Goal: Task Accomplishment & Management: Use online tool/utility

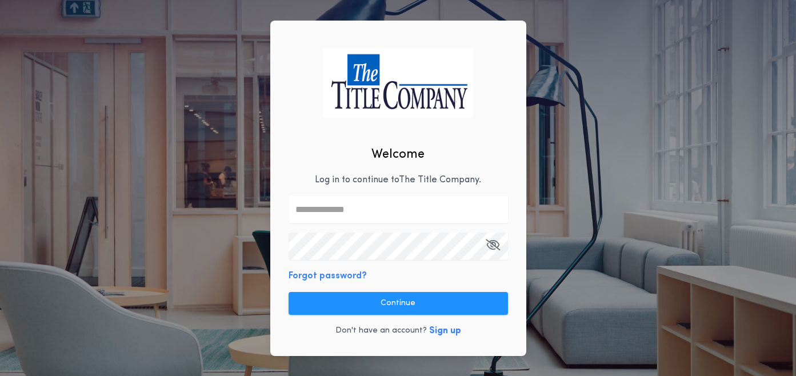
click at [341, 207] on input "text" at bounding box center [397, 209] width 219 height 27
type input "**********"
click at [337, 316] on div "**********" at bounding box center [398, 188] width 256 height 335
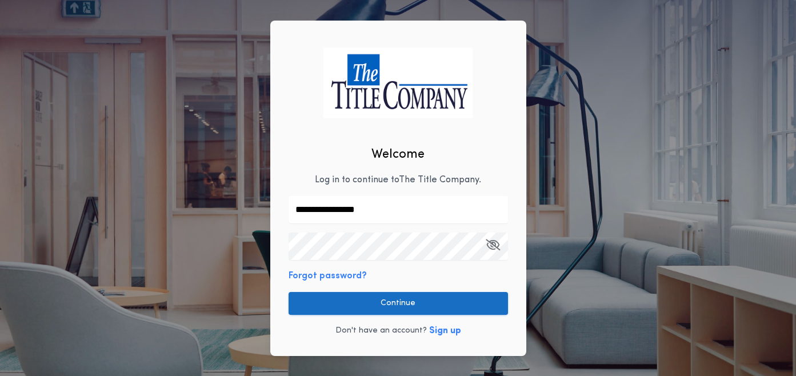
click at [360, 308] on button "Continue" at bounding box center [397, 303] width 219 height 23
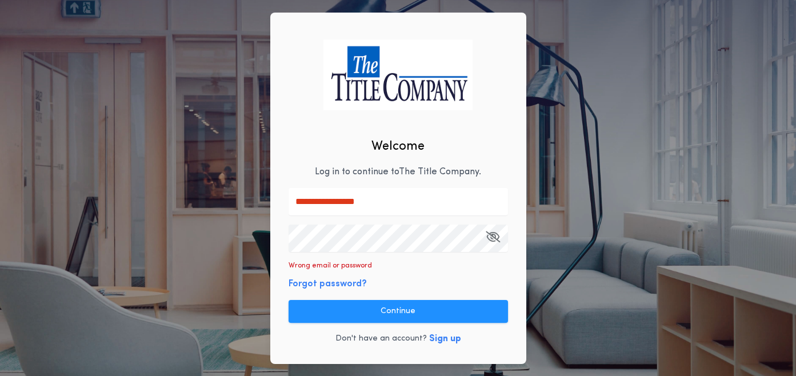
click at [491, 237] on icon "button" at bounding box center [493, 236] width 14 height 1
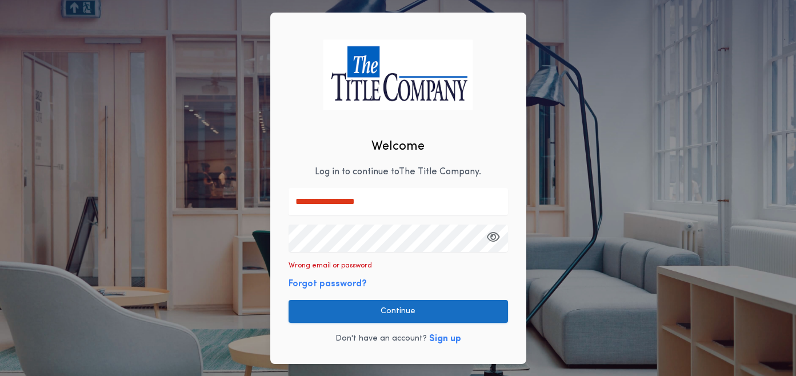
click at [406, 307] on button "Continue" at bounding box center [397, 311] width 219 height 23
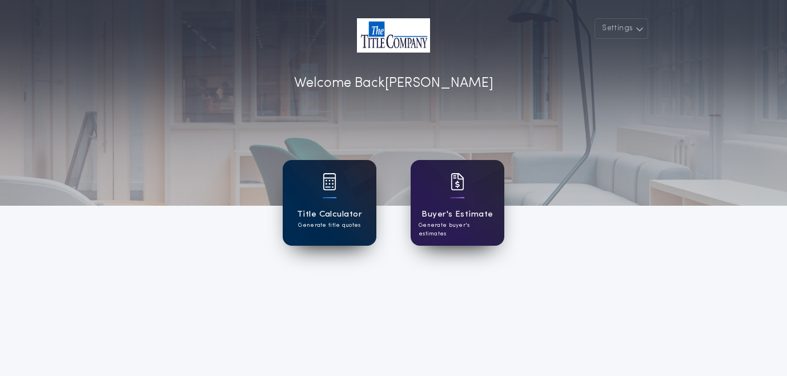
click at [333, 214] on h1 "Title Calculator" at bounding box center [329, 214] width 65 height 13
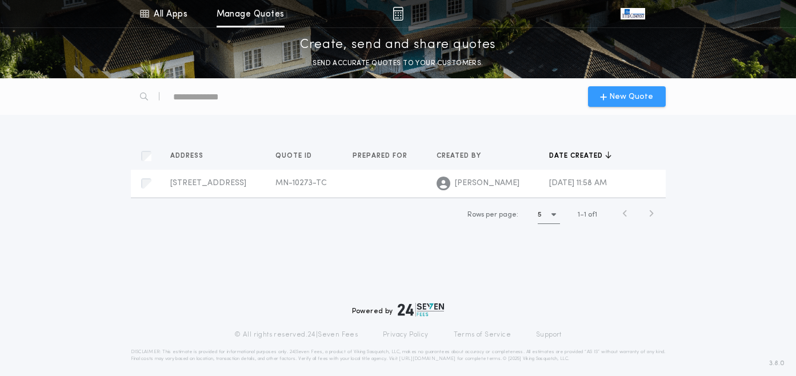
click at [604, 99] on icon "button" at bounding box center [603, 96] width 7 height 9
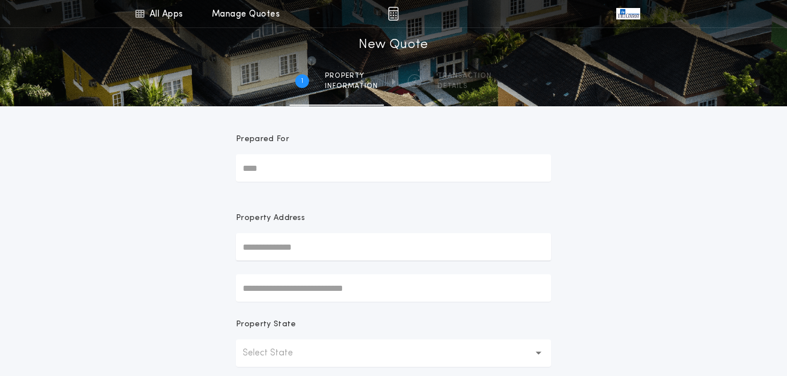
click at [295, 167] on input "Prepared For" at bounding box center [393, 167] width 315 height 27
click at [300, 251] on input "text" at bounding box center [393, 246] width 315 height 27
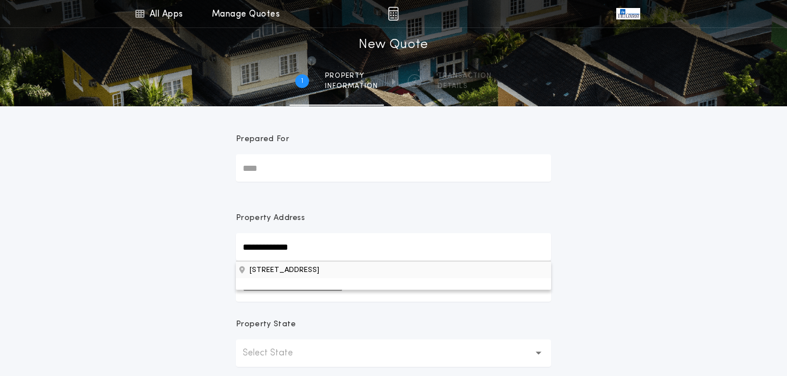
type input "**********"
click at [310, 274] on button "[STREET_ADDRESS]" at bounding box center [393, 269] width 315 height 17
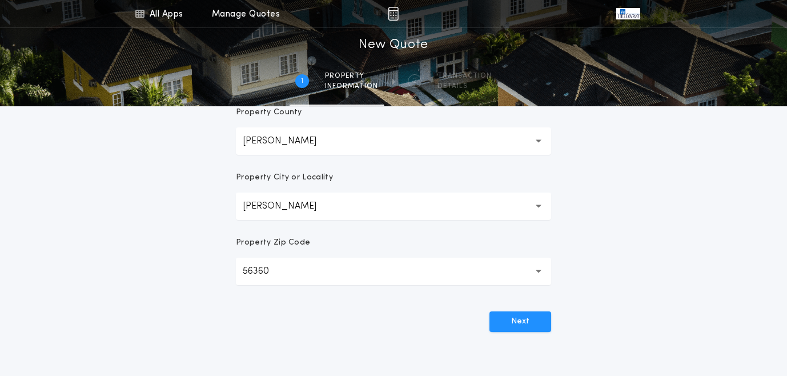
scroll to position [298, 0]
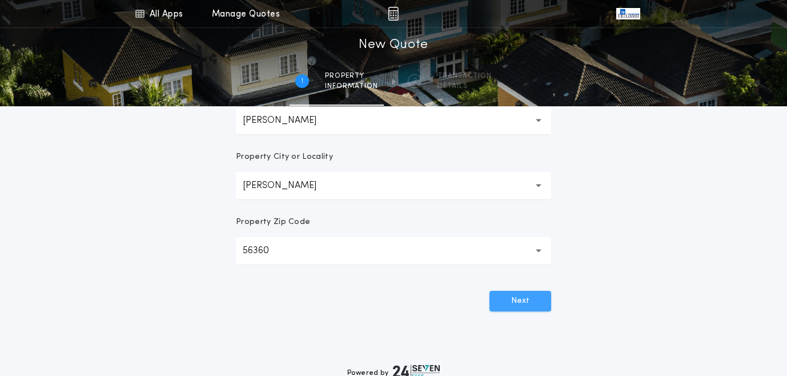
drag, startPoint x: 519, startPoint y: 302, endPoint x: 525, endPoint y: 301, distance: 6.4
click at [519, 302] on button "Next" at bounding box center [521, 301] width 62 height 21
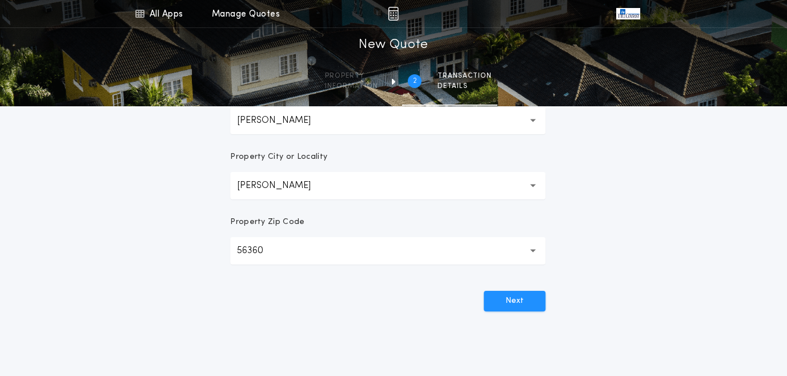
scroll to position [0, 0]
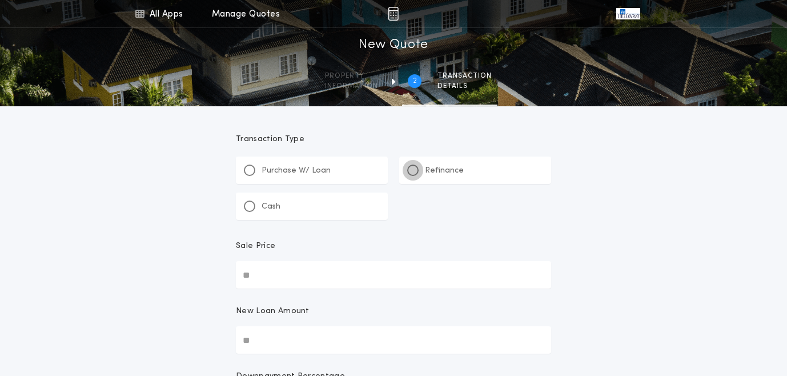
drag, startPoint x: 414, startPoint y: 170, endPoint x: 430, endPoint y: 186, distance: 22.2
click at [415, 171] on div at bounding box center [413, 170] width 6 height 6
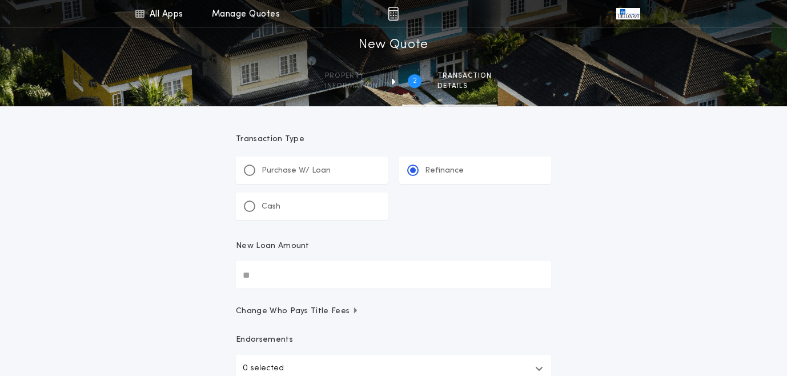
click at [392, 276] on input "New Loan Amount" at bounding box center [393, 274] width 315 height 27
type input "********"
click at [193, 291] on div "All Apps Title Calculator Buyer's Estimate Menu All Apps Manage Quotes 2 /2 New…" at bounding box center [393, 236] width 787 height 473
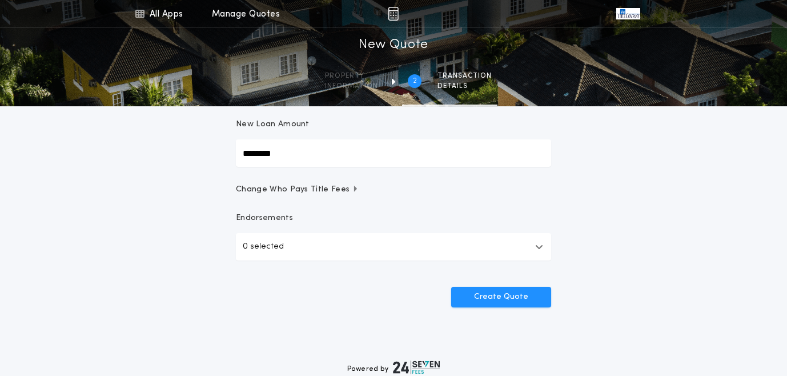
scroll to position [144, 0]
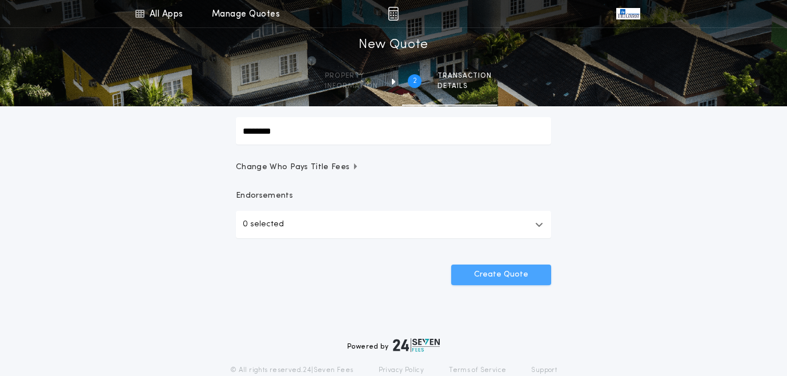
click at [483, 275] on button "Create Quote" at bounding box center [501, 274] width 100 height 21
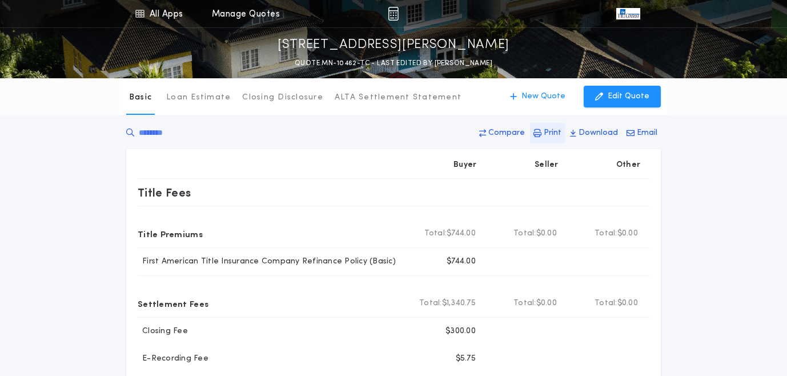
click at [551, 136] on p "Print" at bounding box center [553, 132] width 18 height 11
